Goal: Transaction & Acquisition: Purchase product/service

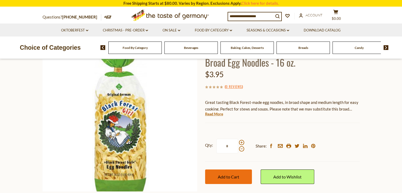
click at [231, 176] on span "Add to Cart" at bounding box center [228, 176] width 21 height 5
click at [192, 49] on span "Beverages" at bounding box center [191, 48] width 14 height 4
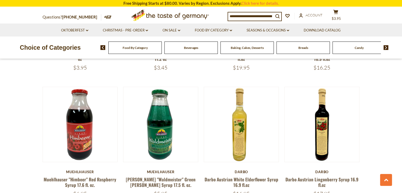
scroll to position [423, 0]
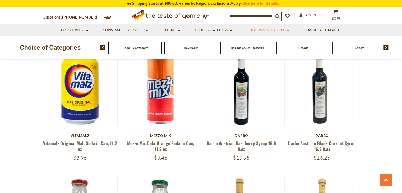
click at [289, 29] on link "Seasons & Occasions dropdown_arrow" at bounding box center [268, 31] width 43 height 6
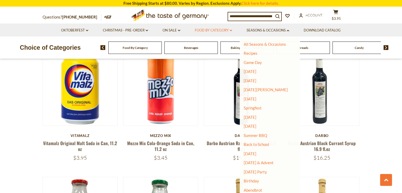
click at [232, 30] on link "Food By Category dropdown_arrow" at bounding box center [213, 31] width 37 height 6
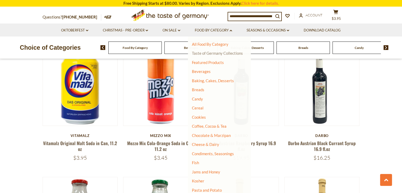
click at [231, 54] on link "Taste of Germany Collections" at bounding box center [217, 53] width 51 height 5
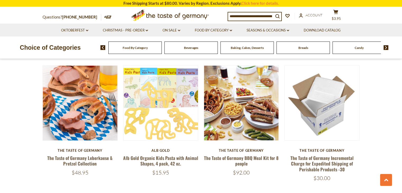
scroll to position [317, 0]
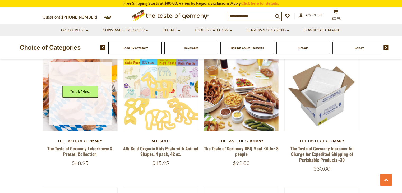
click at [95, 125] on img at bounding box center [80, 93] width 75 height 75
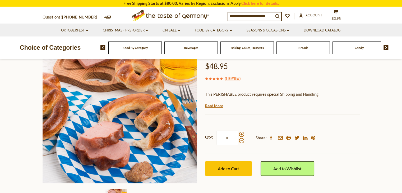
scroll to position [53, 0]
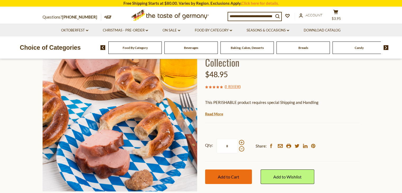
click at [229, 176] on span "Add to Cart" at bounding box center [228, 176] width 21 height 5
click at [339, 16] on span "$66.9" at bounding box center [336, 18] width 9 height 4
